Goal: Information Seeking & Learning: Learn about a topic

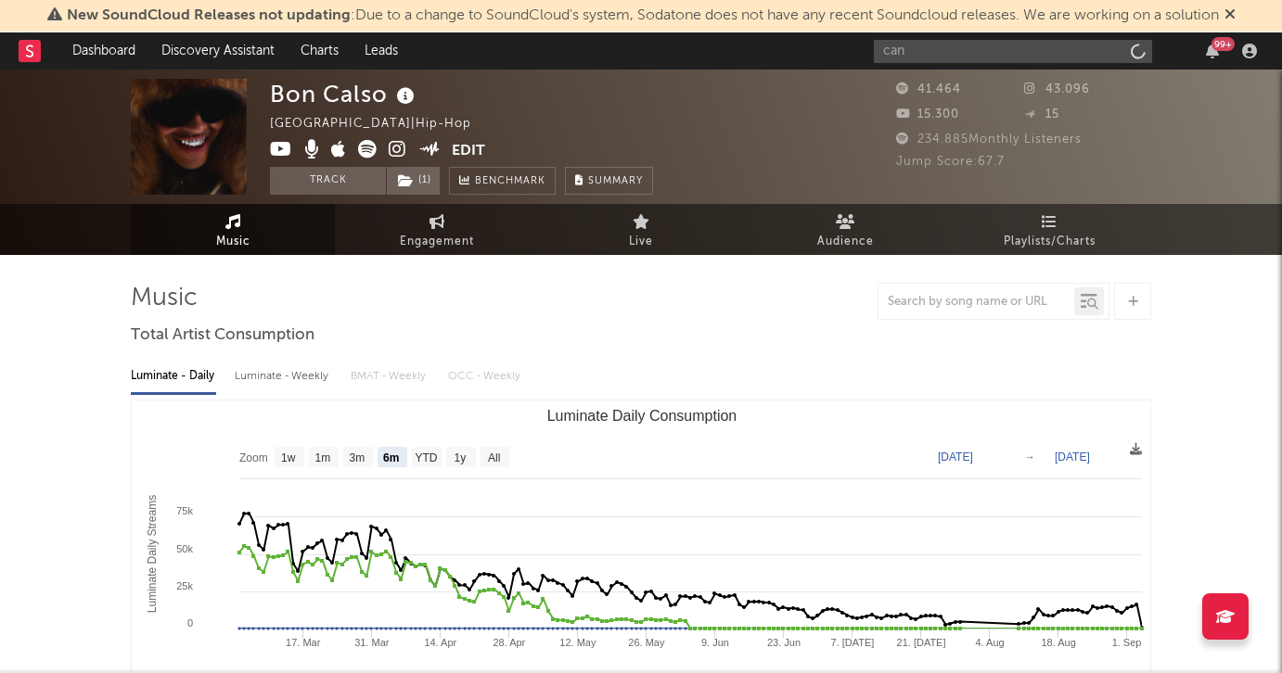
select select "6m"
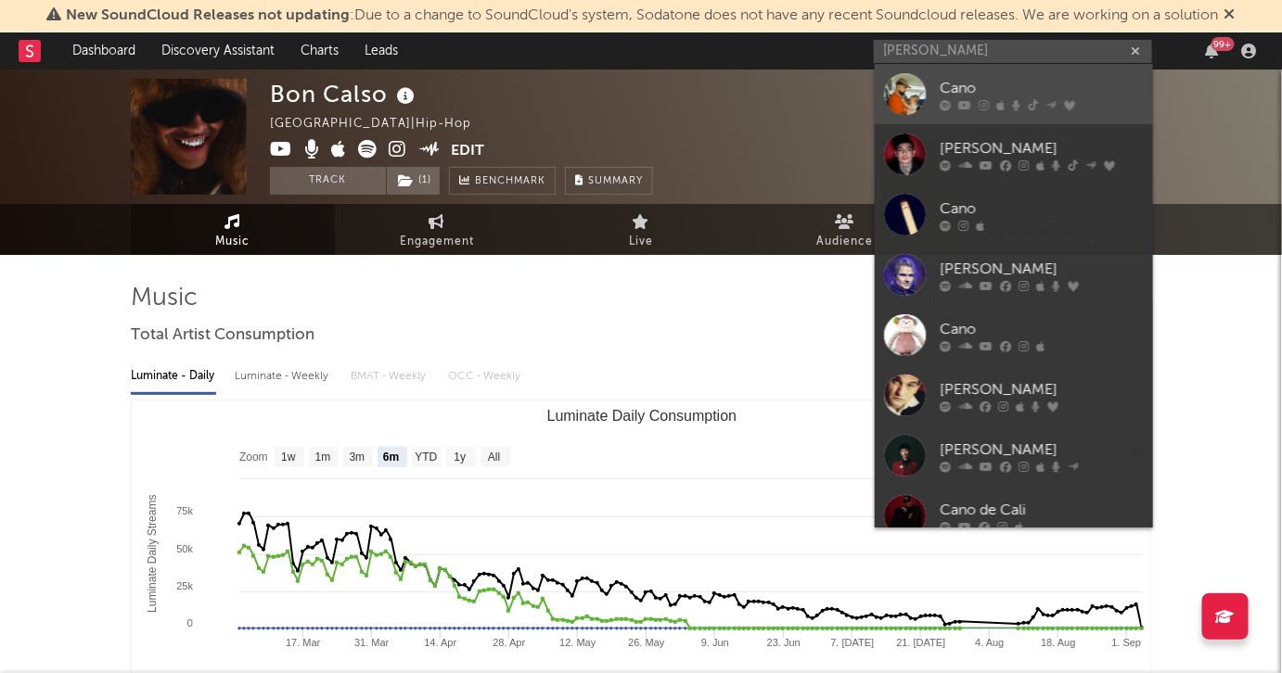
type input "[PERSON_NAME]"
click at [932, 106] on link "Cano" at bounding box center [1014, 94] width 278 height 60
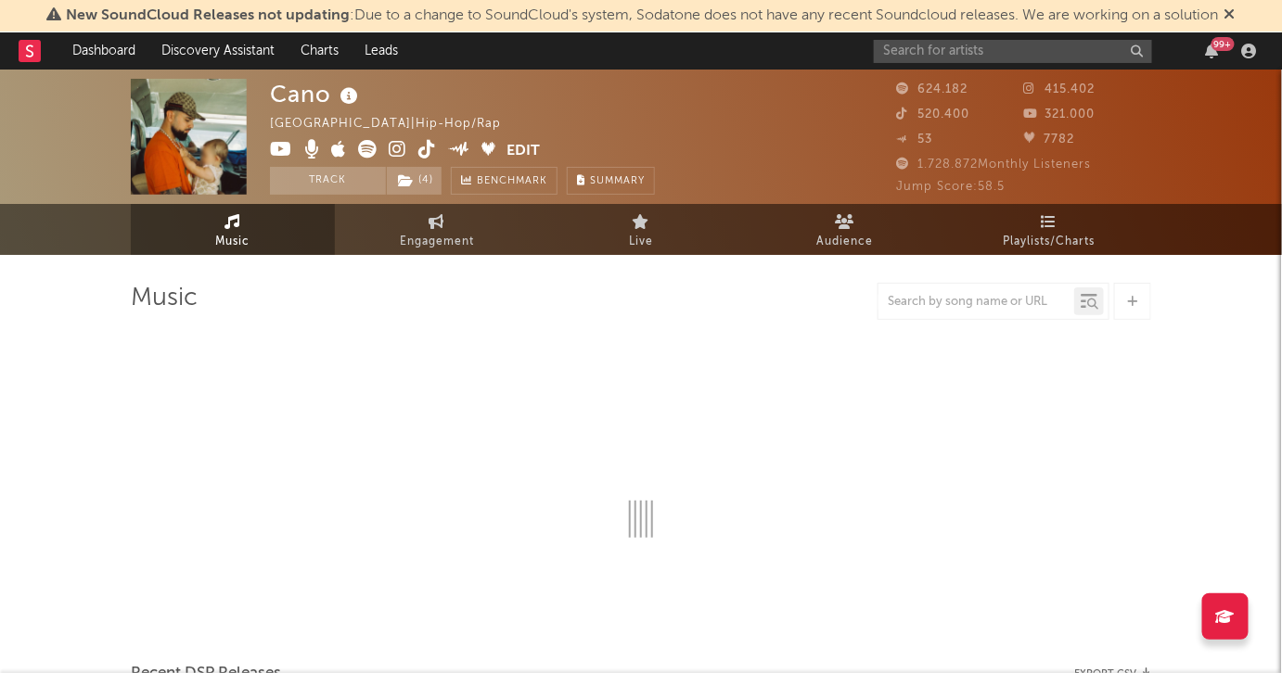
select select "6m"
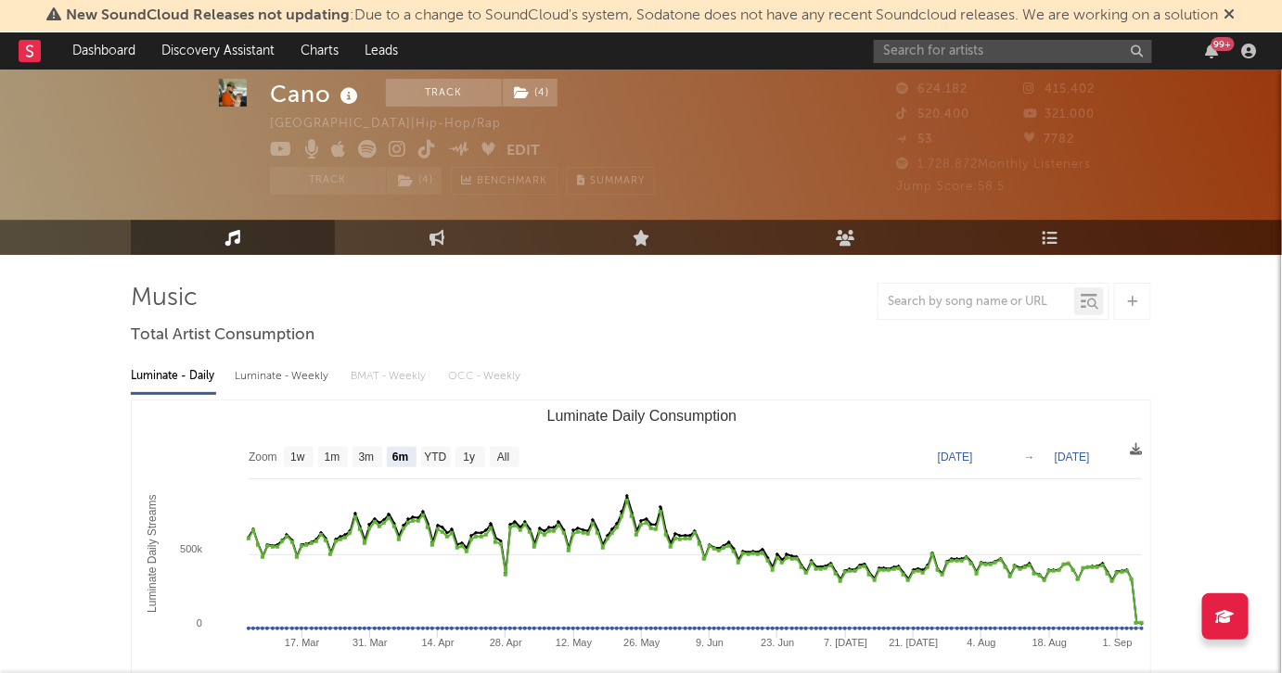
scroll to position [83, 0]
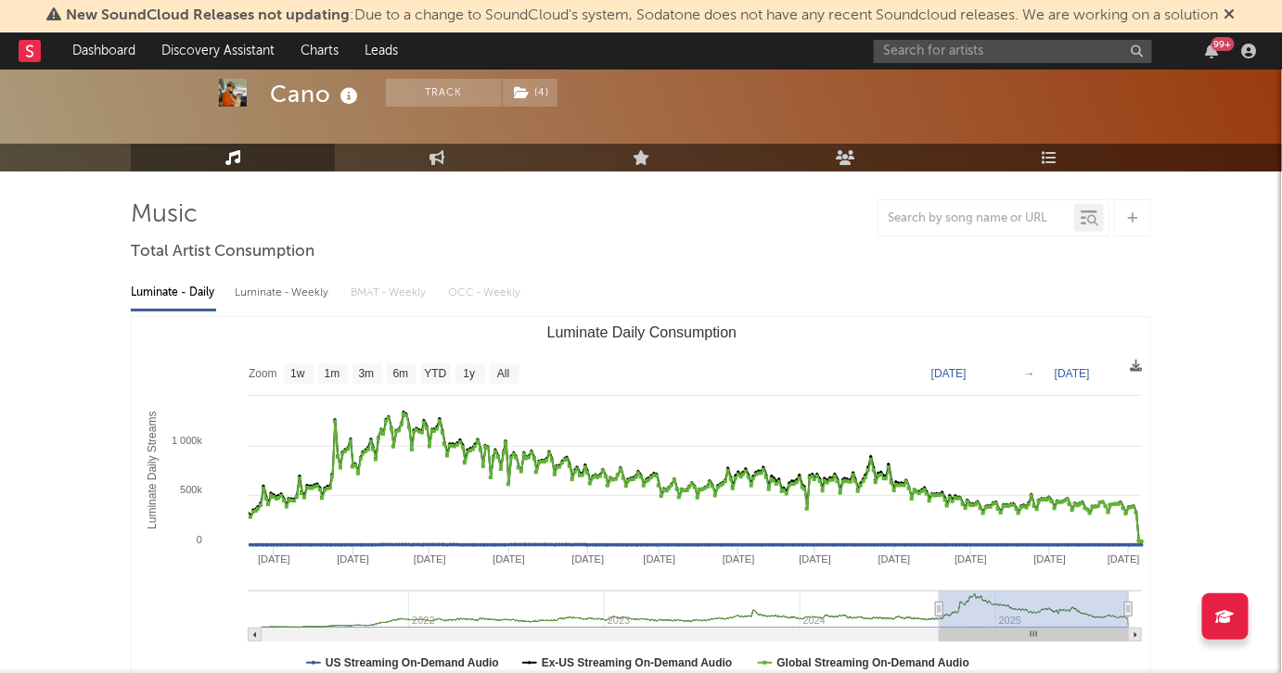
type input "[DATE]"
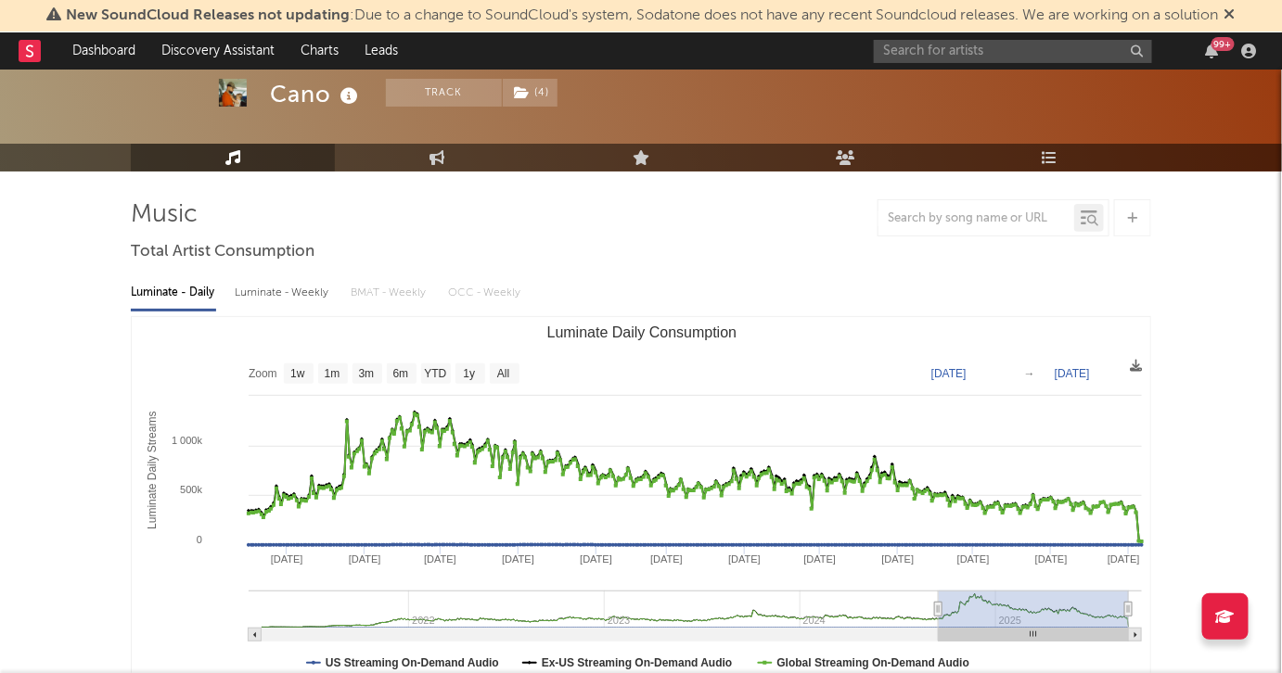
drag, startPoint x: 1030, startPoint y: 605, endPoint x: 939, endPoint y: 608, distance: 91.9
click at [939, 608] on icon "Luminate Daily Consumption" at bounding box center [938, 610] width 7 height 14
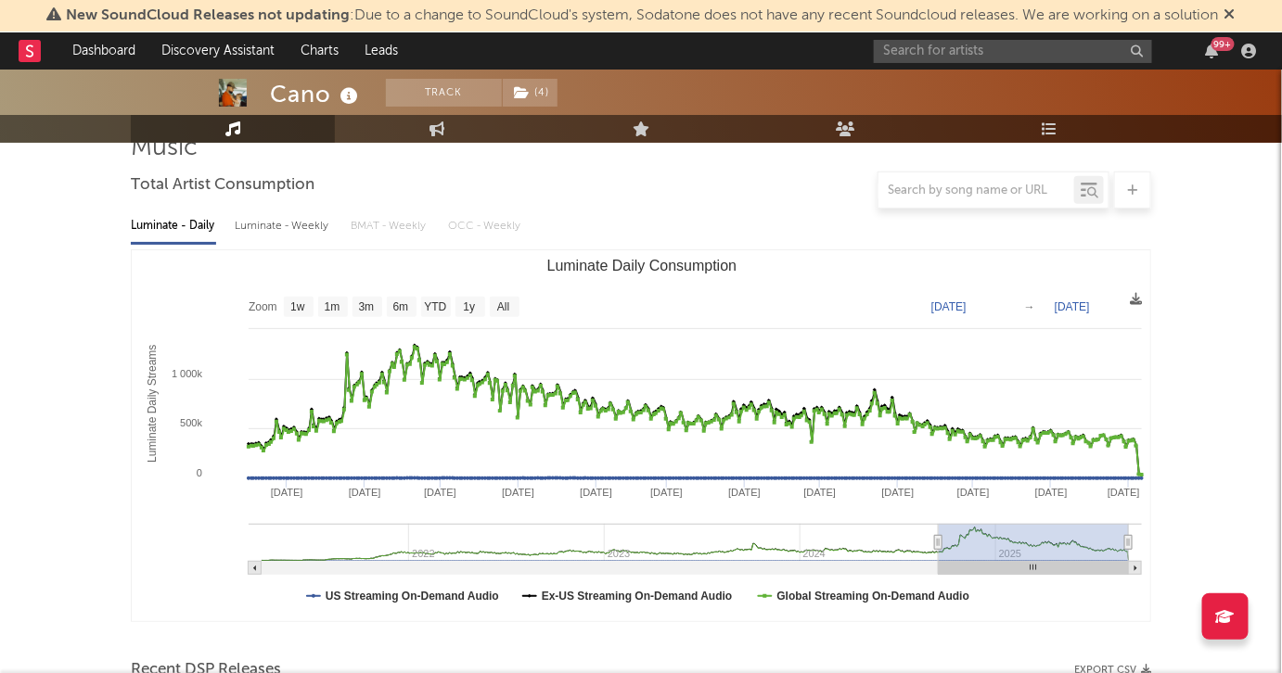
scroll to position [168, 0]
